Goal: Check status: Check status

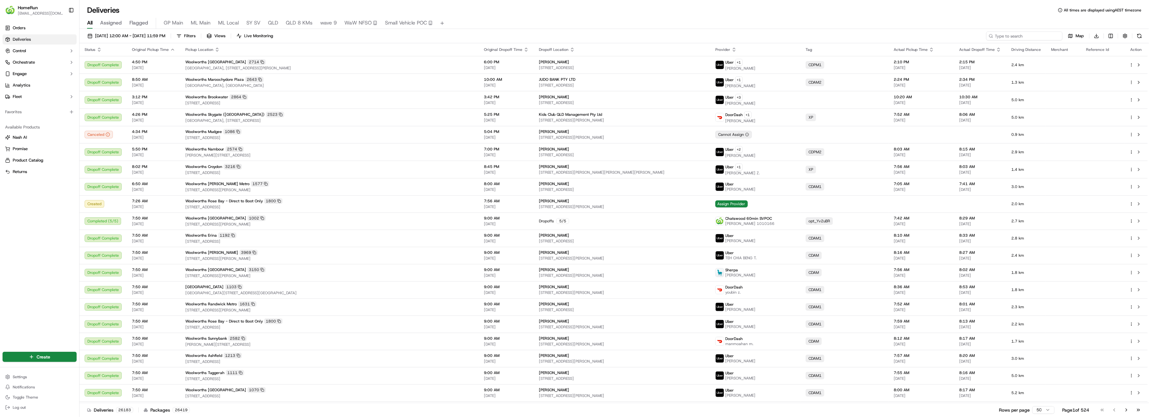
paste input "268925365"
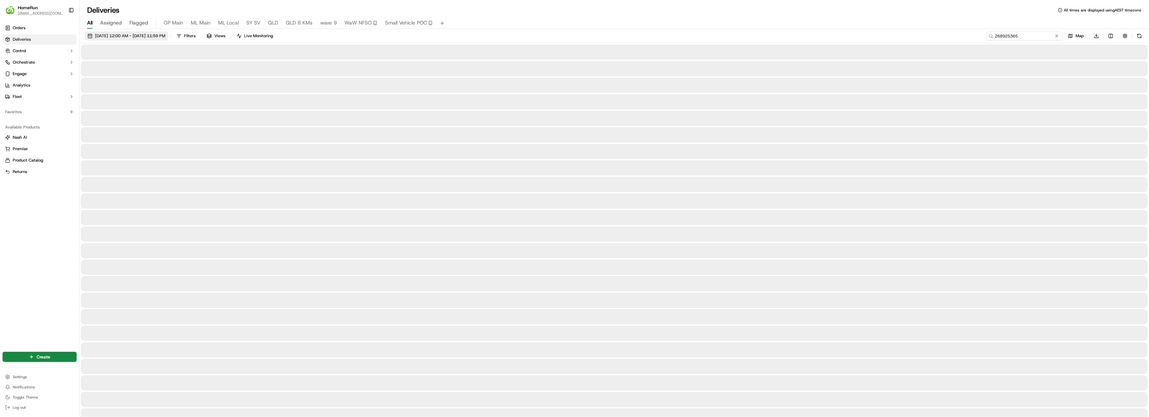
type input "268925365"
click at [159, 37] on span "[DATE] 12:00 AM - [DATE] 11:59 PM" at bounding box center [130, 36] width 70 height 6
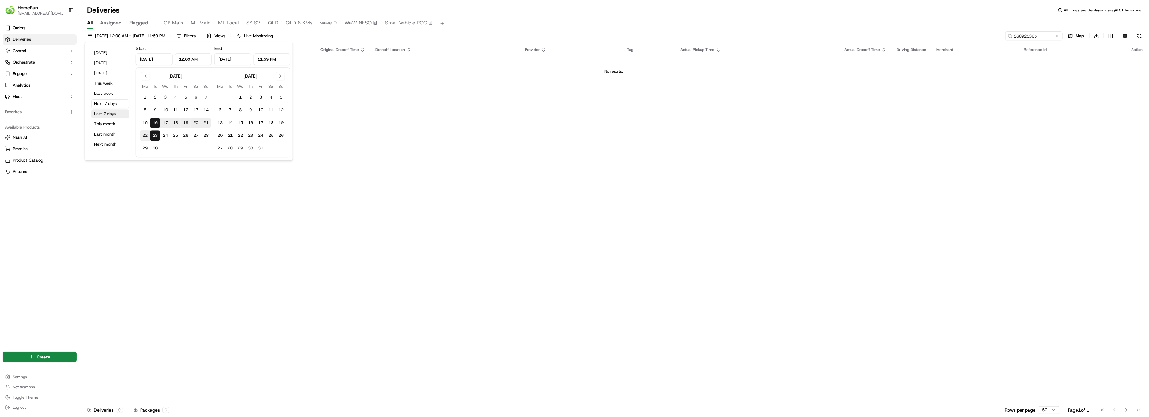
click at [104, 114] on button "Last 7 days" at bounding box center [110, 113] width 38 height 9
type input "[DATE]"
